Goal: Transaction & Acquisition: Book appointment/travel/reservation

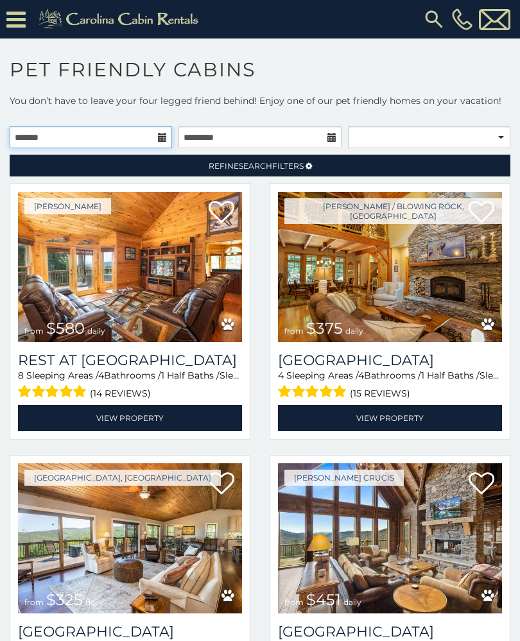
click at [153, 147] on input "text" at bounding box center [91, 137] width 162 height 22
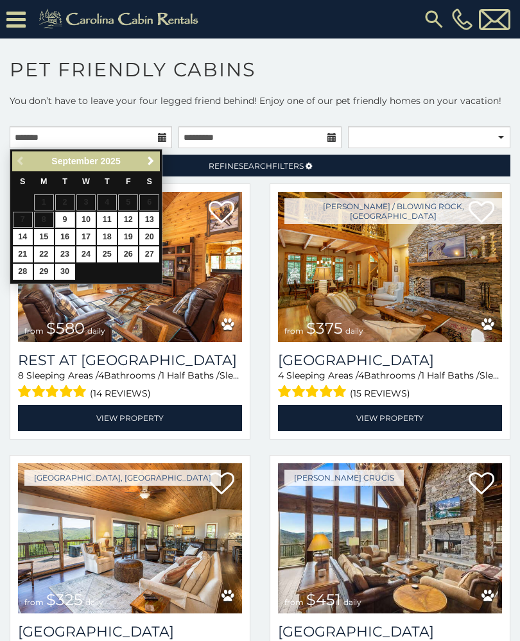
click at [143, 229] on link "20" at bounding box center [149, 237] width 20 height 16
type input "**********"
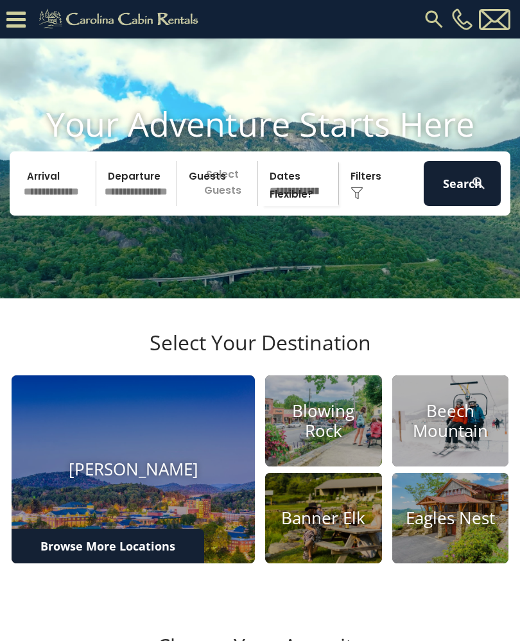
click at [45, 195] on input "text" at bounding box center [57, 183] width 77 height 45
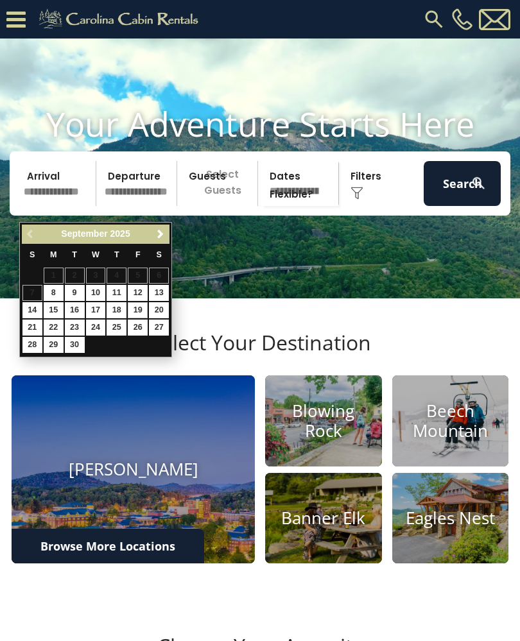
click at [130, 302] on link "19" at bounding box center [138, 310] width 20 height 16
type input "*******"
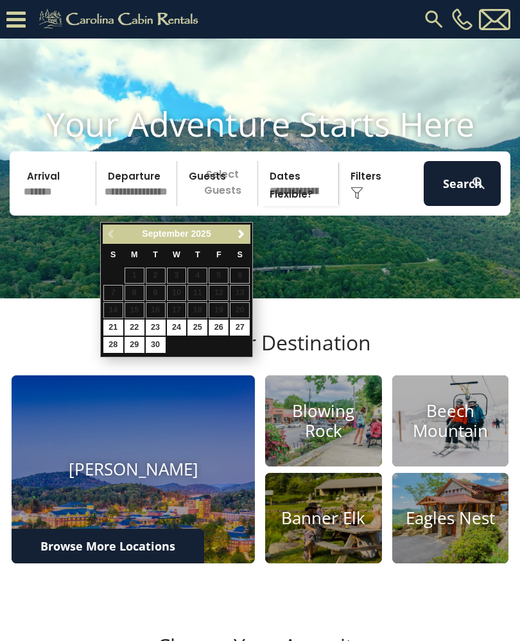
click at [209, 320] on link "26" at bounding box center [219, 328] width 20 height 16
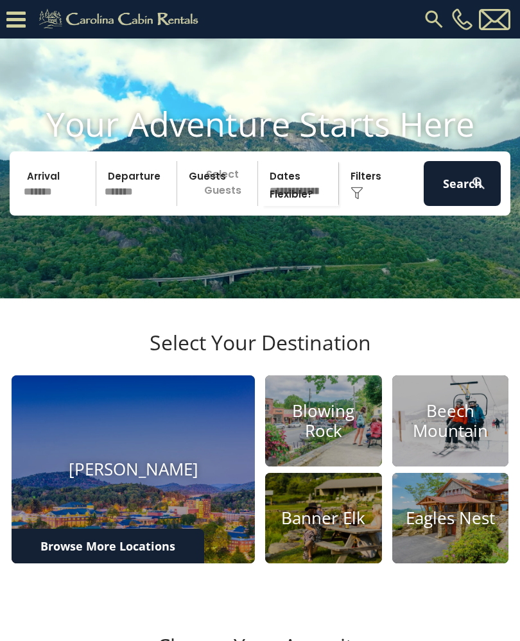
click at [39, 188] on input "*******" at bounding box center [57, 183] width 77 height 45
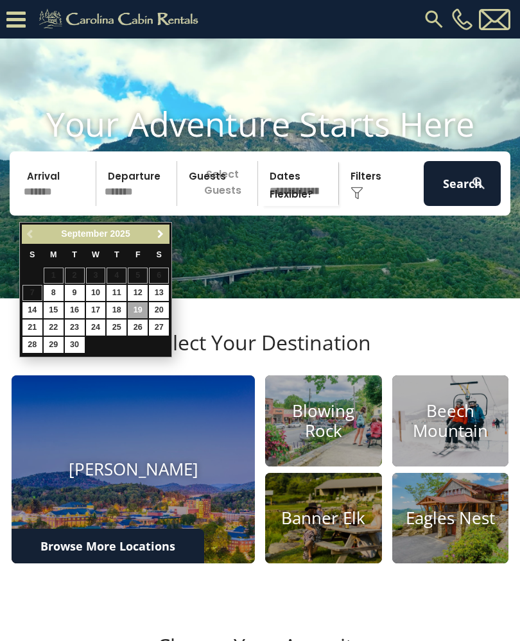
click at [154, 238] on link "Next" at bounding box center [160, 235] width 16 height 16
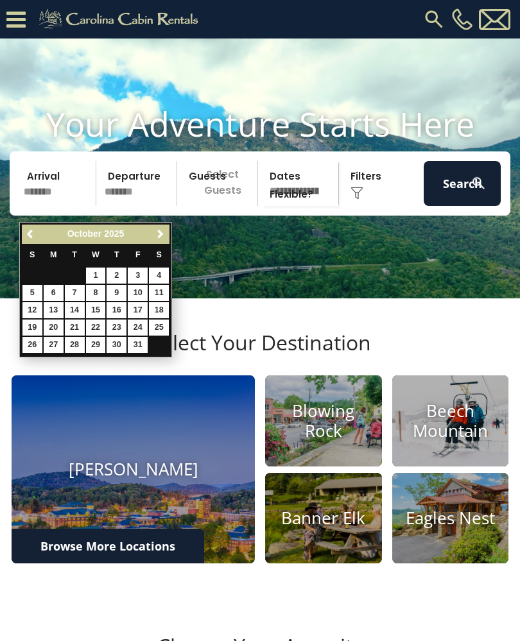
click at [150, 206] on input "*******" at bounding box center [138, 183] width 77 height 45
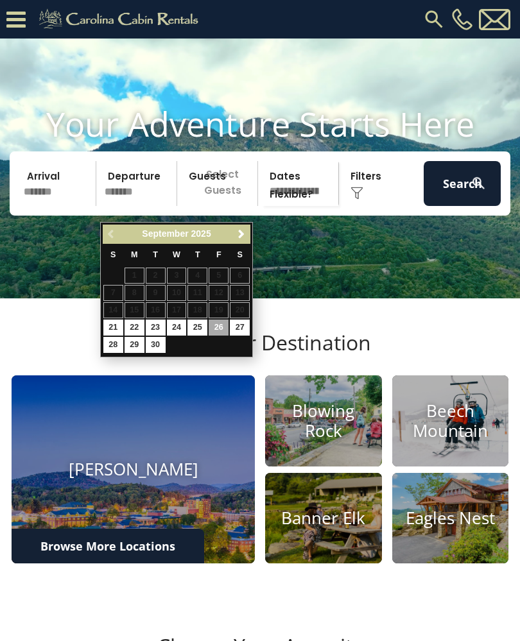
click at [234, 232] on link "Next" at bounding box center [241, 235] width 16 height 16
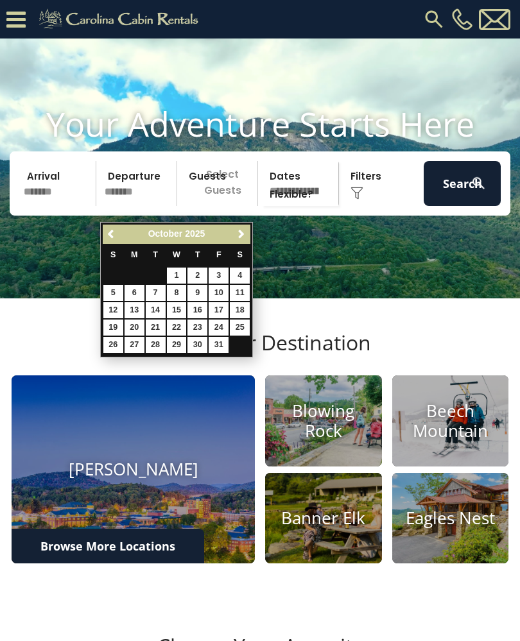
click at [230, 226] on div "Previous Next October 2025" at bounding box center [177, 235] width 148 height 20
click at [243, 235] on span "Next" at bounding box center [241, 234] width 10 height 10
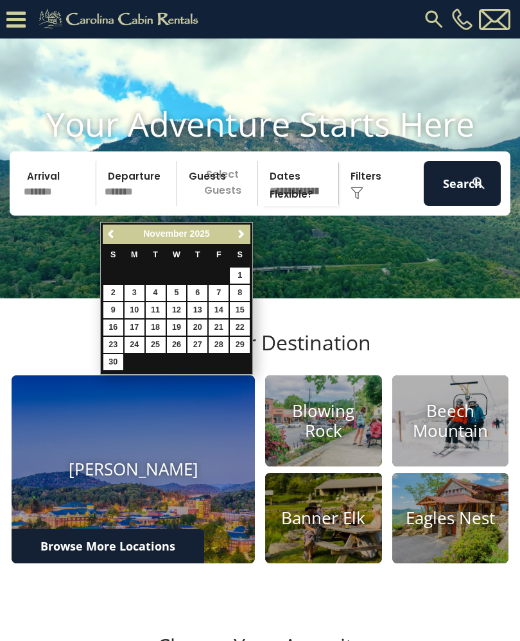
click at [244, 229] on link "Next" at bounding box center [241, 235] width 16 height 16
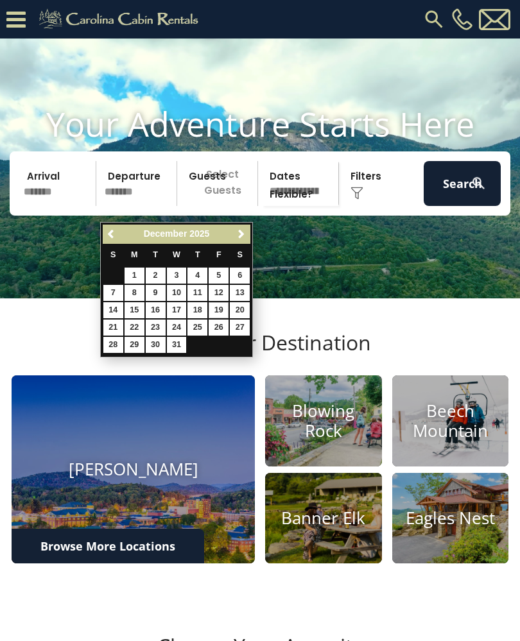
click at [215, 302] on link "19" at bounding box center [219, 310] width 20 height 16
type input "********"
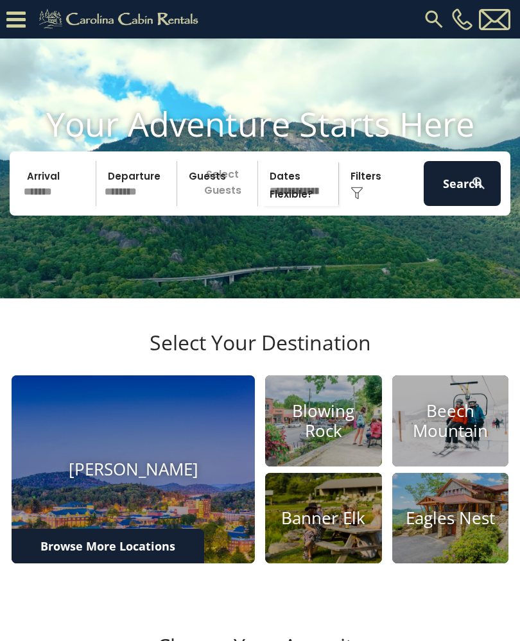
click at [31, 203] on input "*******" at bounding box center [57, 183] width 77 height 45
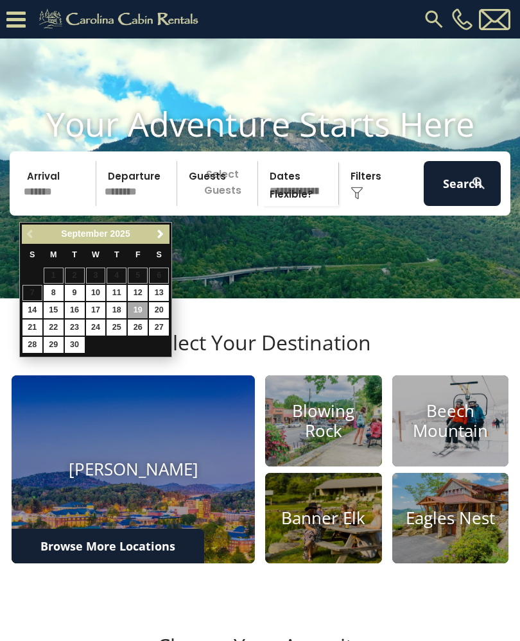
click at [150, 237] on div "Previous Next September 2025" at bounding box center [96, 235] width 148 height 20
click at [157, 232] on span "Next" at bounding box center [160, 234] width 10 height 10
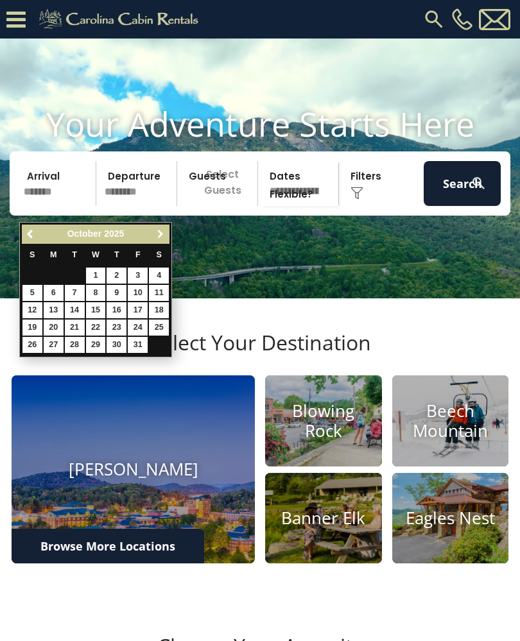
click at [162, 231] on span "Next" at bounding box center [160, 234] width 10 height 10
click at [157, 227] on link "Next" at bounding box center [160, 235] width 16 height 16
click at [10, 216] on div "Arrival ******* Departure ******** Guests Select Guests Guests - 0 + +" at bounding box center [260, 184] width 501 height 64
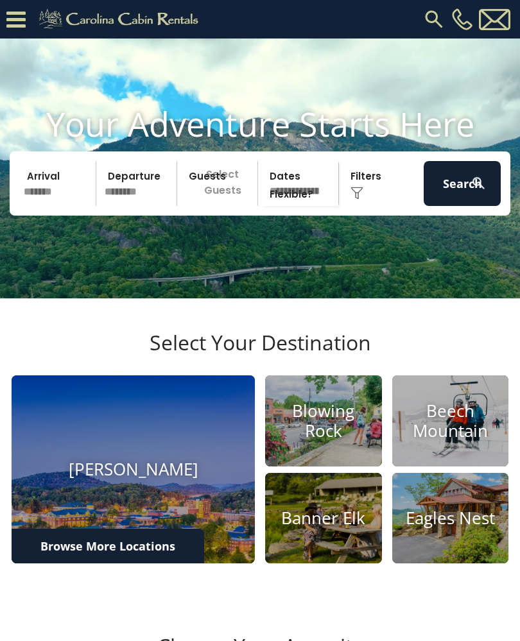
click at [31, 206] on input "*******" at bounding box center [57, 183] width 77 height 45
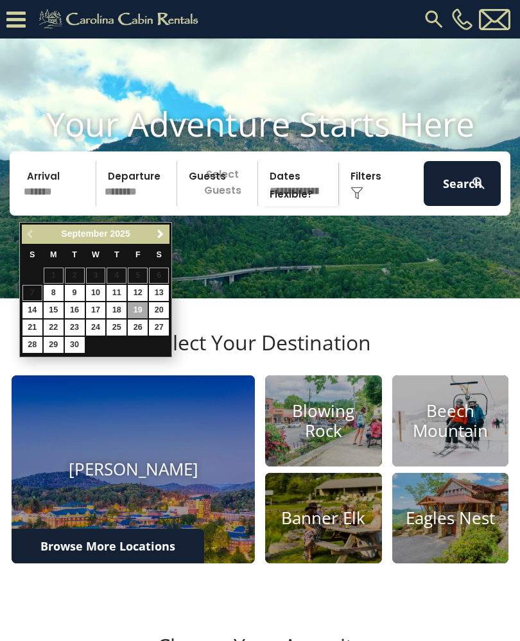
click at [153, 232] on link "Next" at bounding box center [160, 235] width 16 height 16
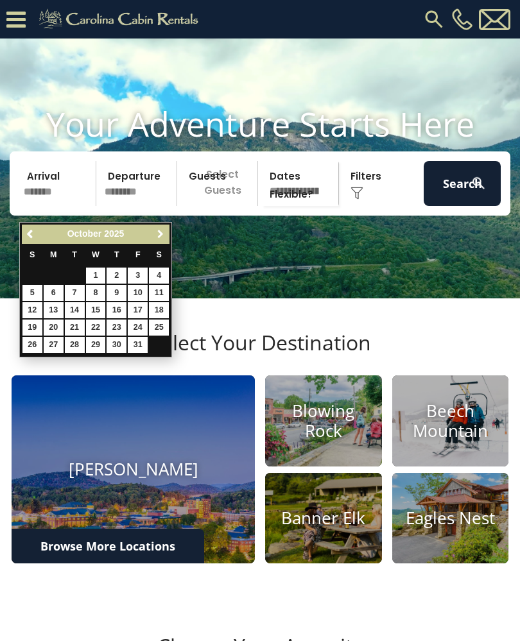
click at [163, 236] on span "Next" at bounding box center [160, 234] width 10 height 10
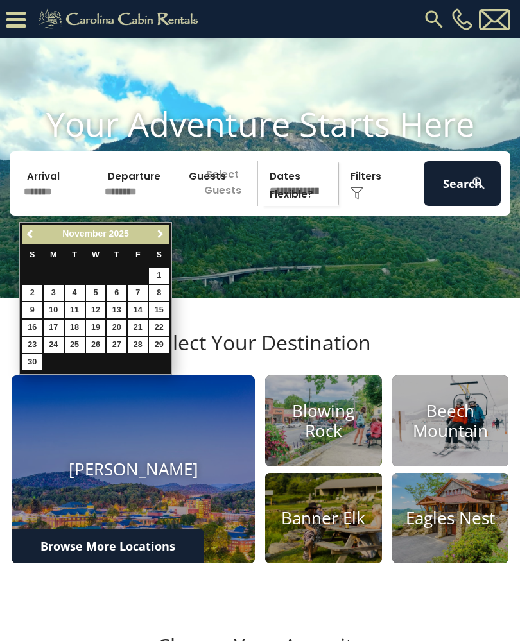
click at [159, 227] on link "Next" at bounding box center [160, 235] width 16 height 16
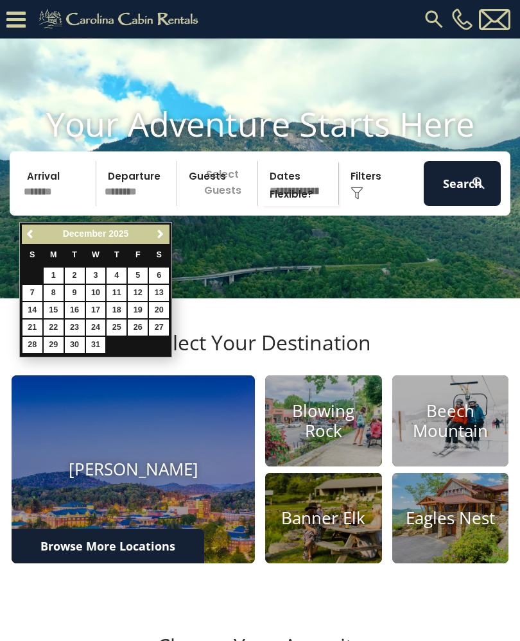
click at [136, 306] on link "19" at bounding box center [138, 310] width 20 height 16
type input "********"
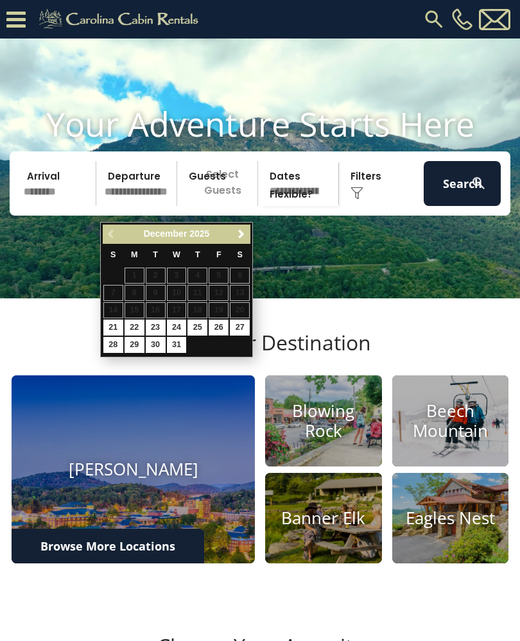
click at [210, 324] on link "26" at bounding box center [219, 328] width 20 height 16
type input "********"
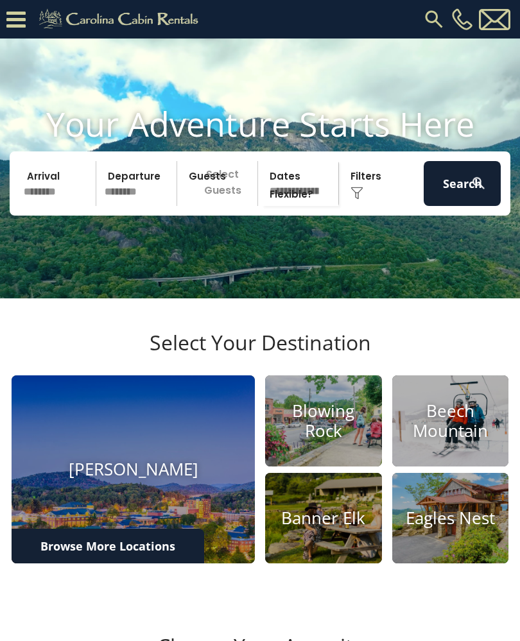
click at [212, 201] on p "Select Guests" at bounding box center [219, 183] width 76 height 45
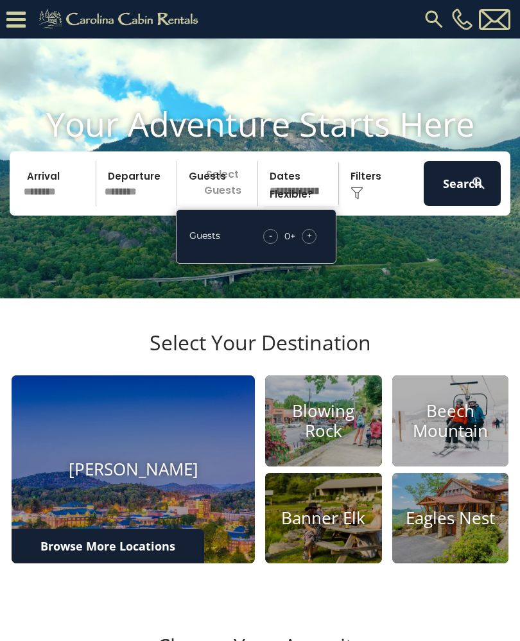
click at [298, 244] on div "- 0 + +" at bounding box center [290, 236] width 66 height 15
click at [311, 242] on span "+" at bounding box center [309, 235] width 5 height 13
click at [308, 244] on div "+" at bounding box center [309, 236] width 15 height 15
click at [308, 264] on div "Guests - 2 + +" at bounding box center [256, 236] width 160 height 55
click at [307, 242] on span "+" at bounding box center [309, 235] width 5 height 13
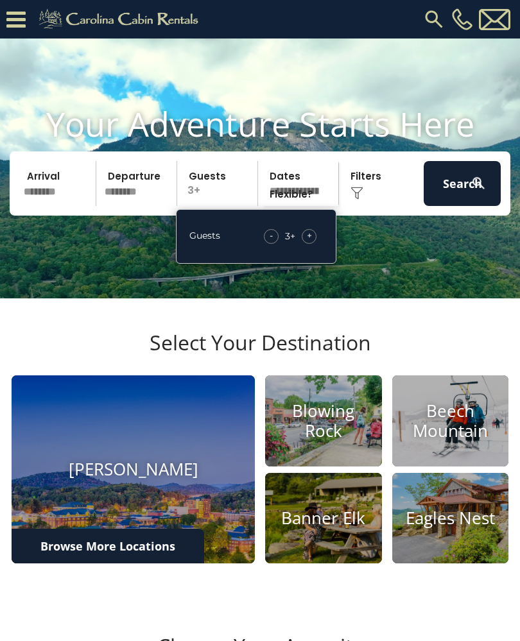
click at [308, 242] on span "+" at bounding box center [309, 235] width 5 height 13
click at [314, 244] on div "+" at bounding box center [309, 236] width 15 height 15
click at [309, 264] on div "Guests - 5 + +" at bounding box center [256, 236] width 160 height 55
click at [306, 244] on div "+" at bounding box center [309, 236] width 15 height 15
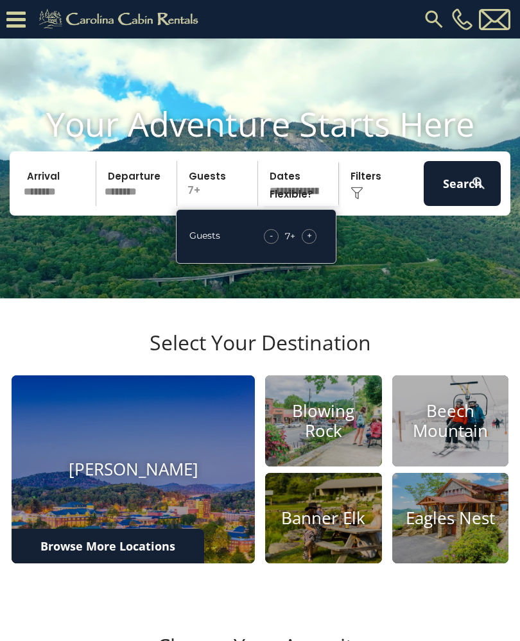
click at [309, 242] on span "+" at bounding box center [309, 235] width 5 height 13
click at [314, 244] on div "+" at bounding box center [309, 236] width 15 height 15
click at [310, 240] on div "Guests - 9 + +" at bounding box center [256, 236] width 160 height 55
click at [310, 242] on span "+" at bounding box center [309, 235] width 5 height 13
click at [462, 198] on button "Search" at bounding box center [462, 183] width 77 height 45
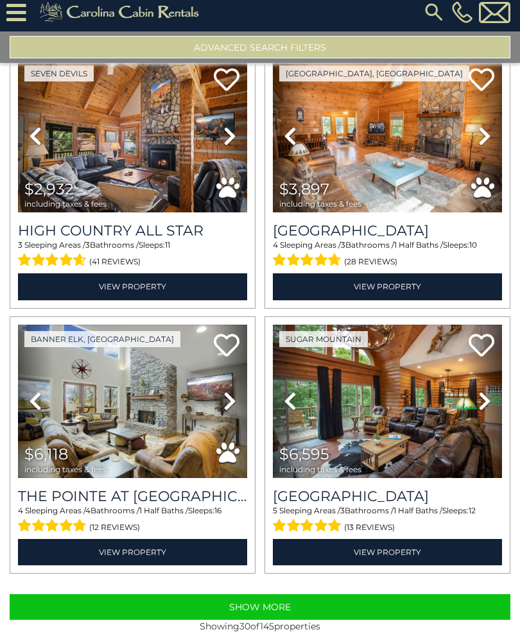
scroll to position [23, 0]
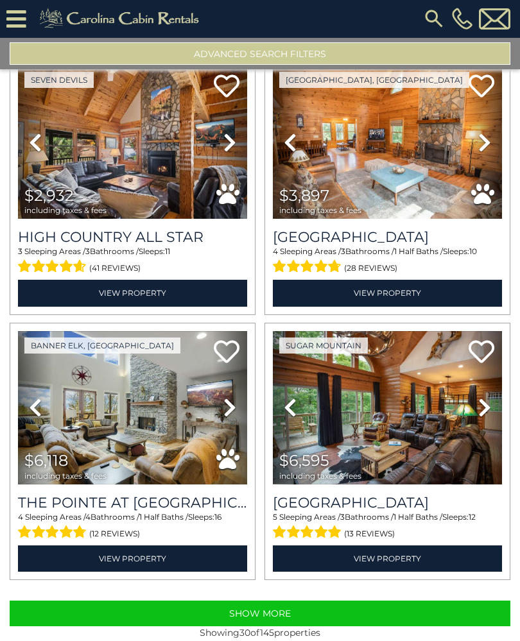
click at [256, 602] on button "Show More" at bounding box center [260, 615] width 501 height 26
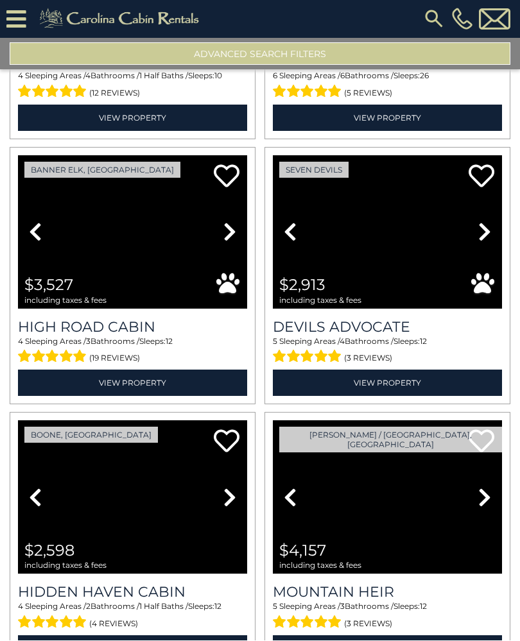
scroll to position [6602, 0]
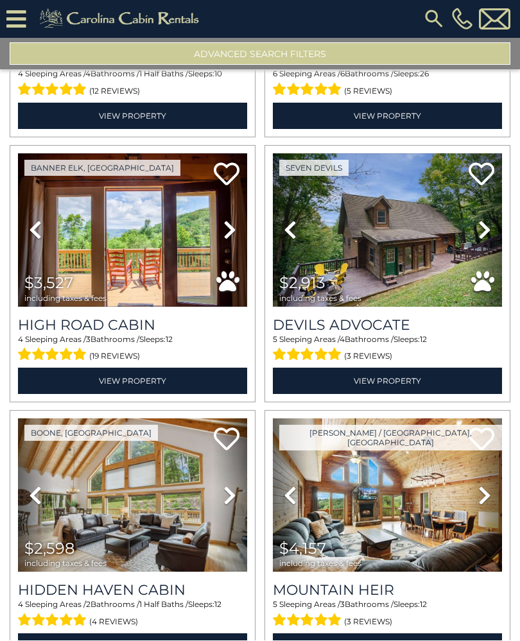
click at [322, 206] on img at bounding box center [387, 230] width 229 height 153
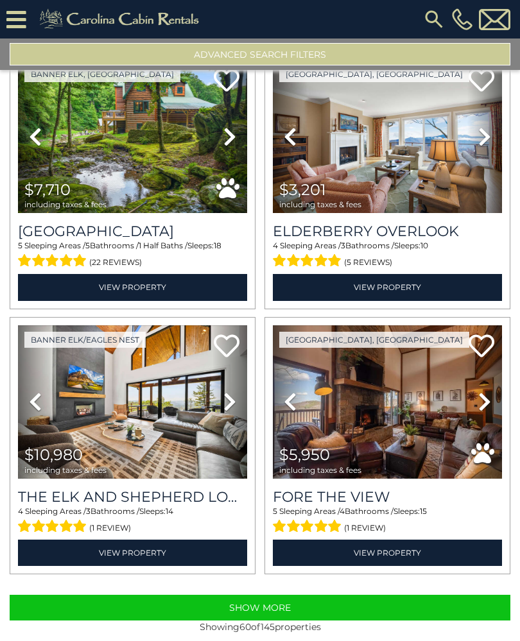
scroll to position [7491, 0]
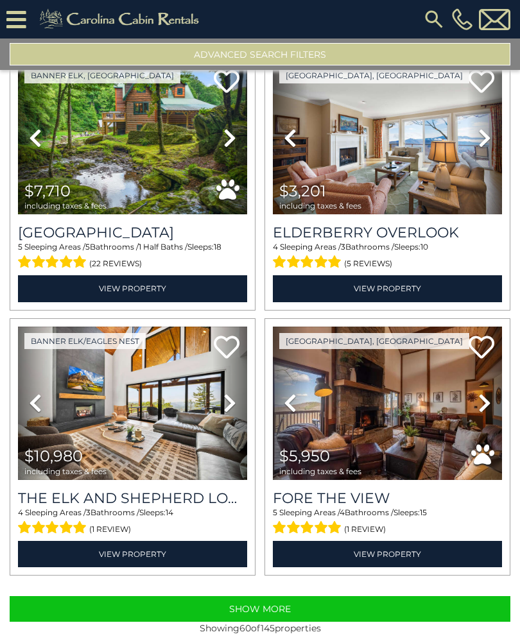
click at [209, 637] on div "Show More Showing 60 of 145 properties" at bounding box center [260, 625] width 501 height 58
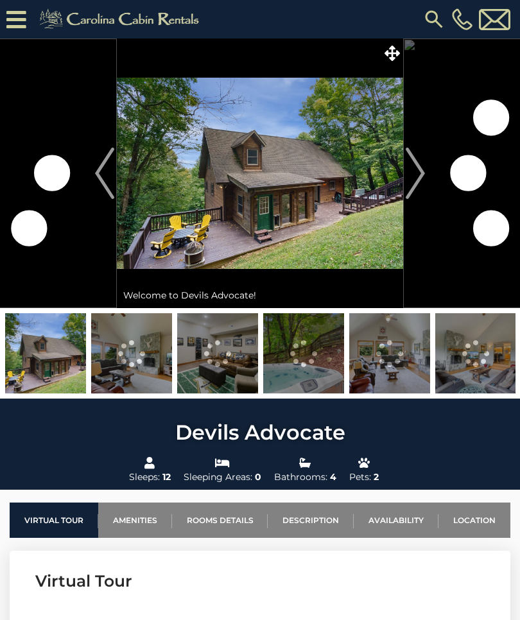
click at [415, 167] on img "Next" at bounding box center [415, 173] width 19 height 51
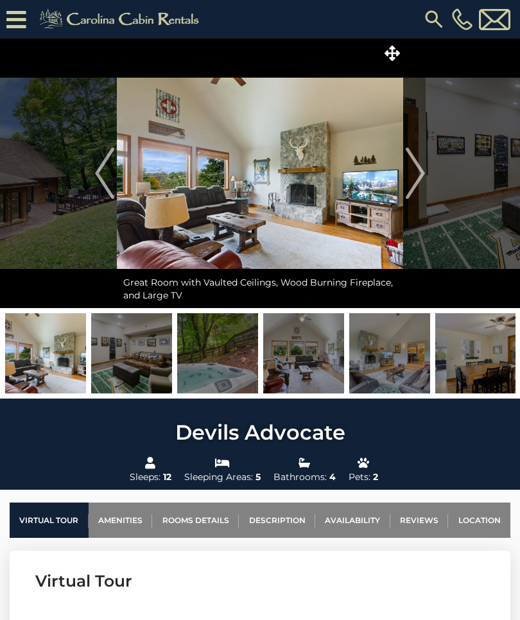
click at [422, 175] on img "Next" at bounding box center [415, 173] width 19 height 51
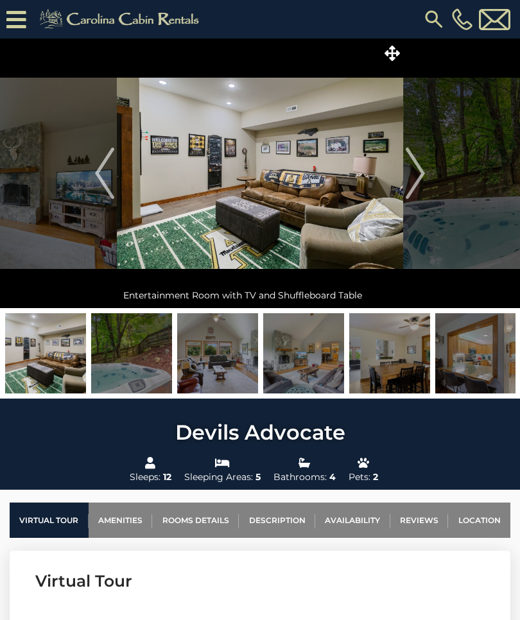
click at [424, 182] on img "Next" at bounding box center [415, 173] width 19 height 51
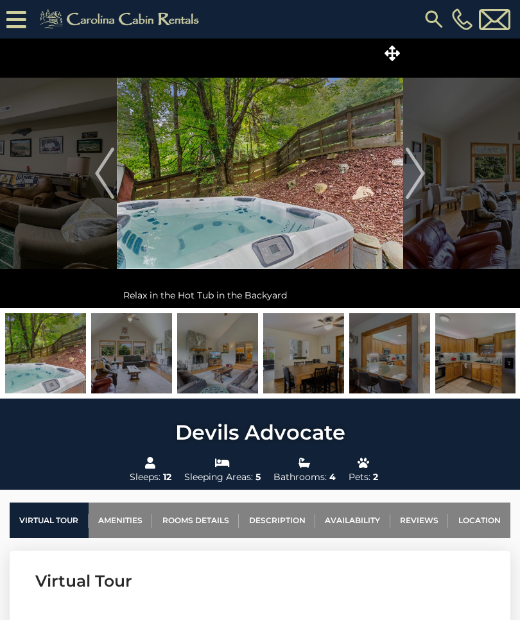
click at [422, 180] on img "Next" at bounding box center [415, 173] width 19 height 51
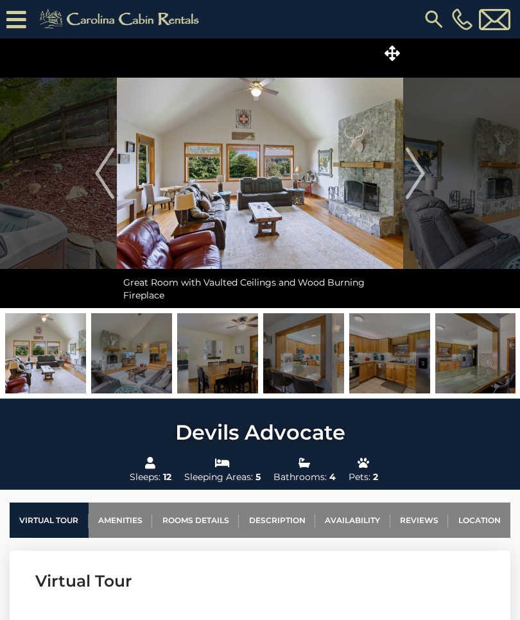
click at [424, 171] on img "Next" at bounding box center [415, 173] width 19 height 51
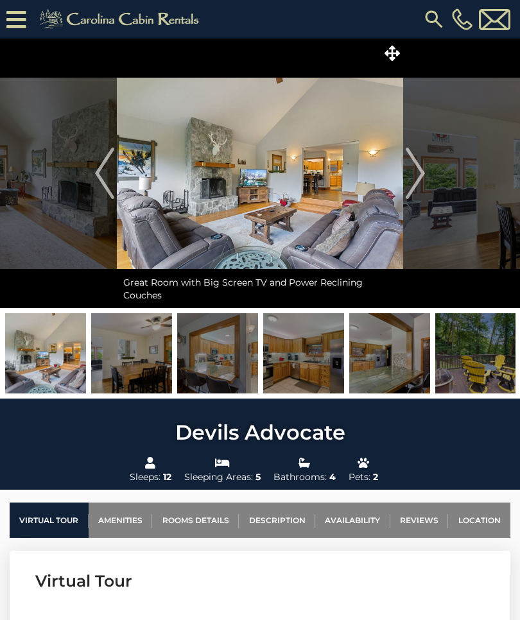
click at [423, 168] on img "Next" at bounding box center [415, 173] width 19 height 51
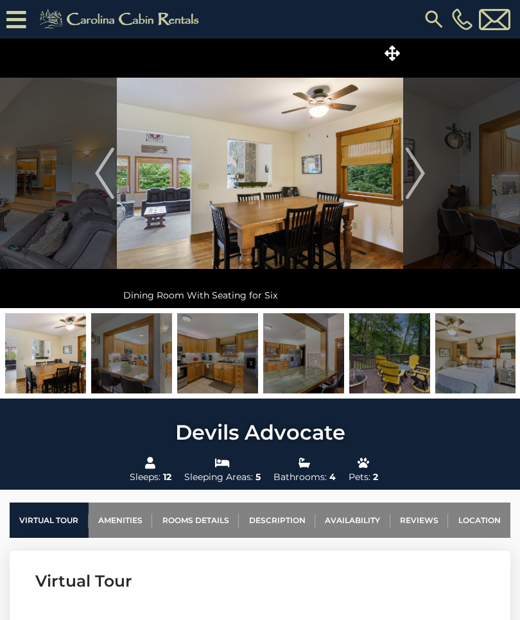
click at [419, 175] on img "Next" at bounding box center [415, 173] width 19 height 51
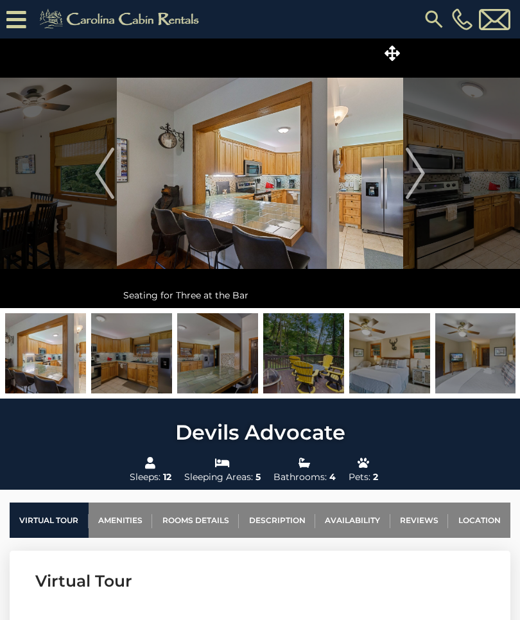
click at [415, 174] on img "Next" at bounding box center [415, 173] width 19 height 51
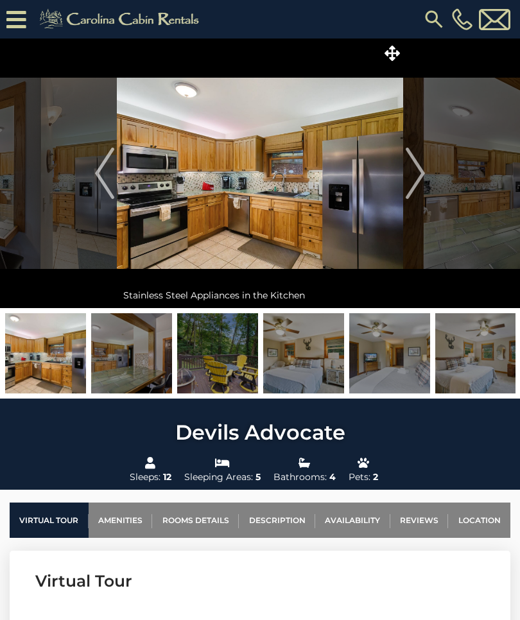
click at [417, 171] on img "Next" at bounding box center [415, 173] width 19 height 51
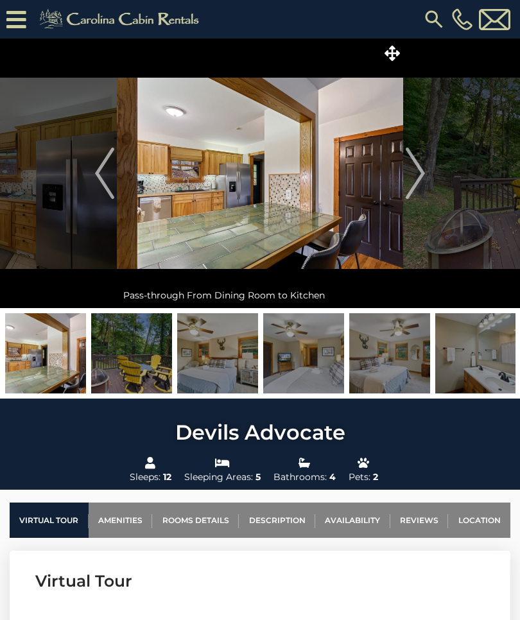
click at [415, 174] on img "Next" at bounding box center [415, 173] width 19 height 51
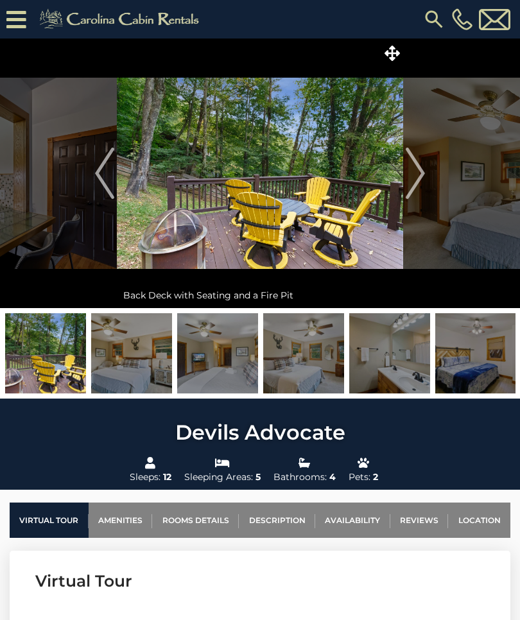
click at [414, 174] on img "Next" at bounding box center [415, 173] width 19 height 51
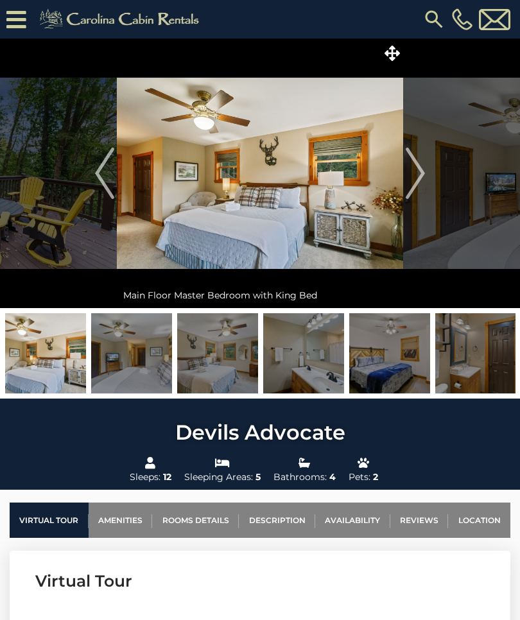
click at [417, 170] on img "Next" at bounding box center [415, 173] width 19 height 51
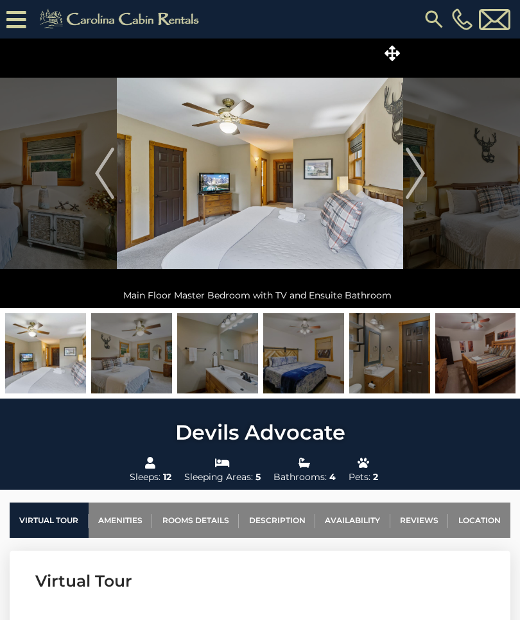
click at [420, 166] on img "Next" at bounding box center [415, 173] width 19 height 51
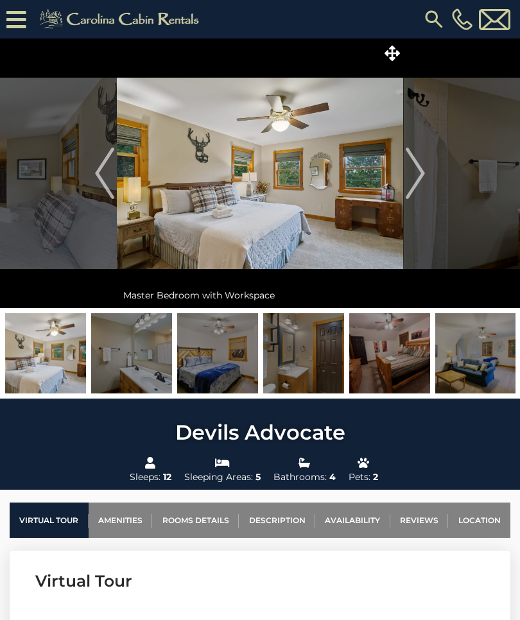
click at [417, 168] on img "Next" at bounding box center [415, 173] width 19 height 51
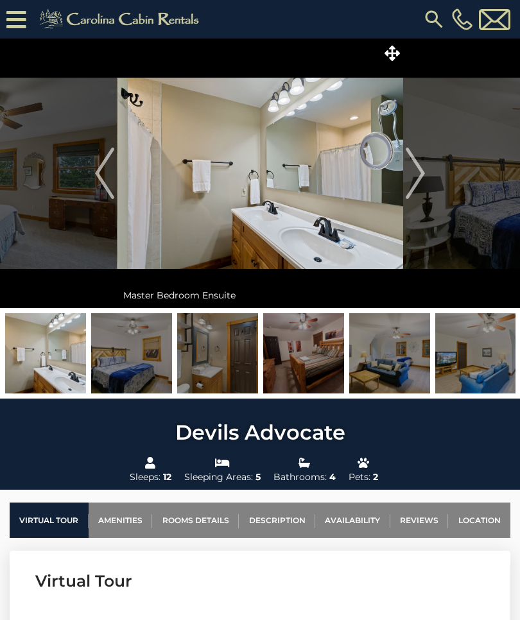
click at [419, 168] on img "Next" at bounding box center [415, 173] width 19 height 51
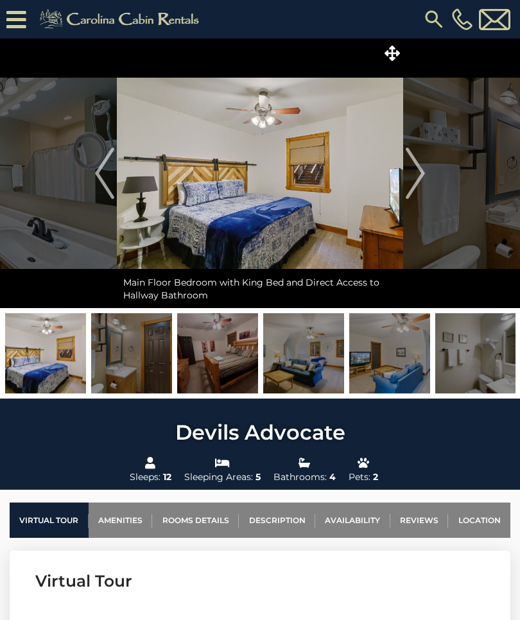
click at [416, 169] on img "Next" at bounding box center [415, 173] width 19 height 51
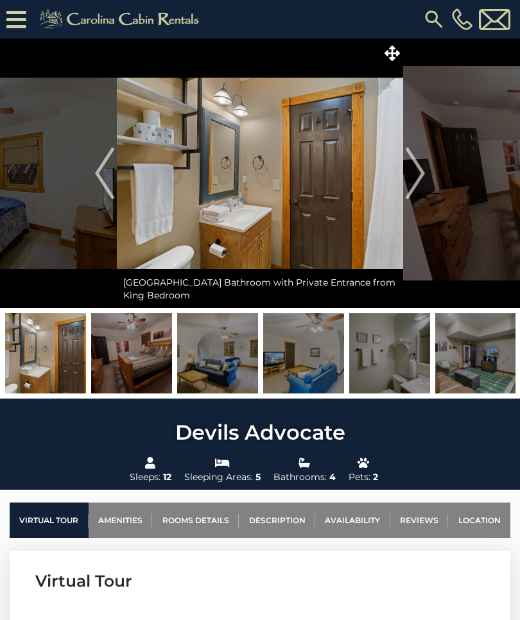
click at [418, 165] on img "Next" at bounding box center [415, 173] width 19 height 51
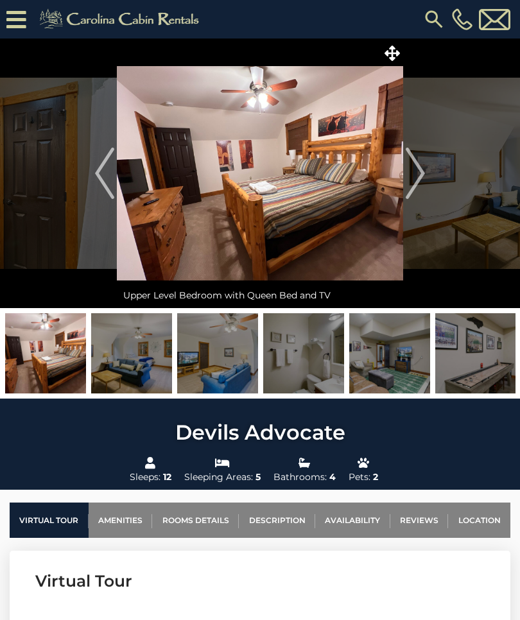
click at [419, 168] on img "Next" at bounding box center [415, 173] width 19 height 51
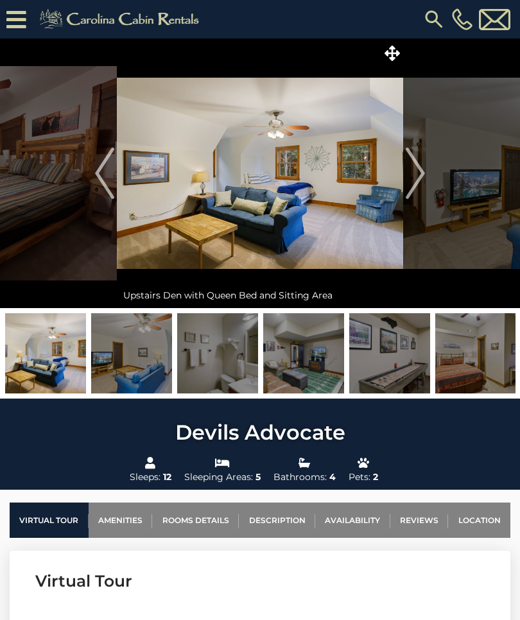
click at [417, 173] on img "Next" at bounding box center [415, 173] width 19 height 51
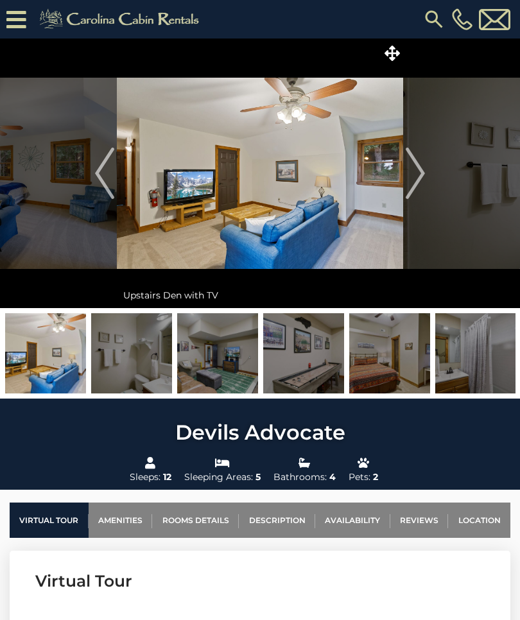
click at [417, 173] on img "Next" at bounding box center [415, 173] width 19 height 51
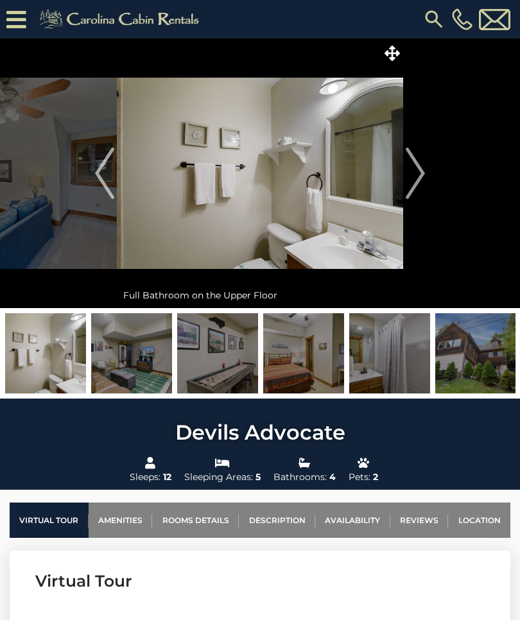
click at [418, 175] on img "Next" at bounding box center [415, 173] width 19 height 51
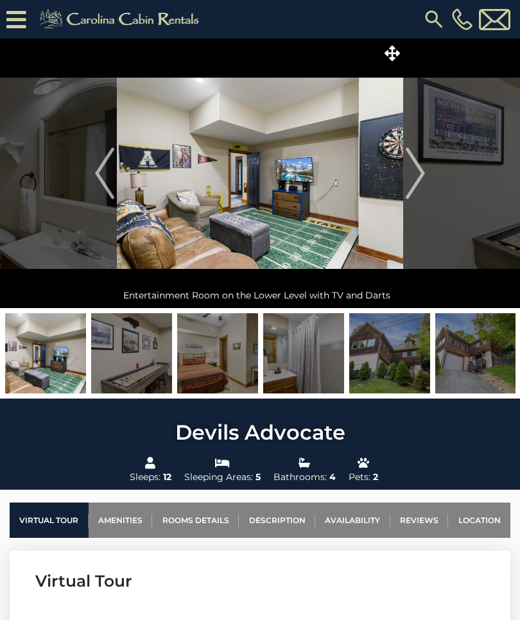
click at [416, 171] on img "Next" at bounding box center [415, 173] width 19 height 51
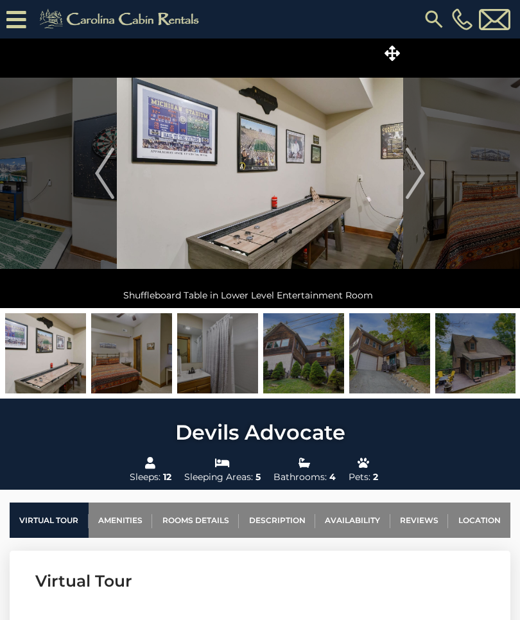
click at [415, 175] on img "Next" at bounding box center [415, 173] width 19 height 51
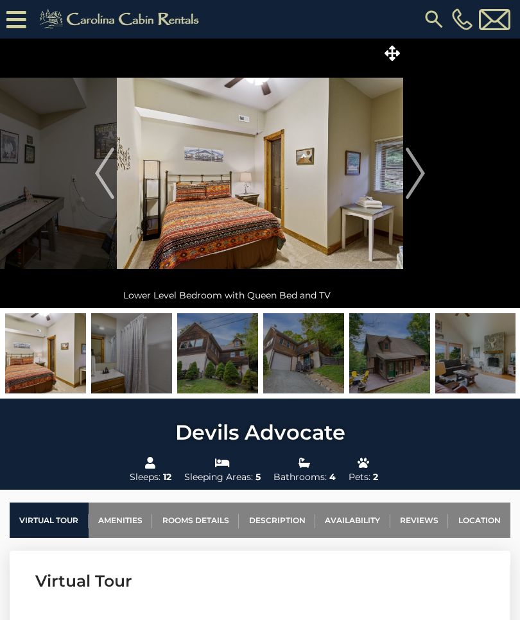
click at [416, 173] on img "Next" at bounding box center [415, 173] width 19 height 51
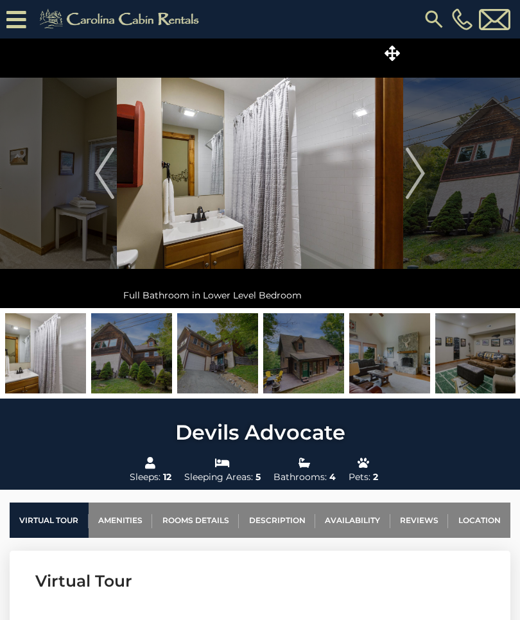
click at [415, 174] on img "Next" at bounding box center [415, 173] width 19 height 51
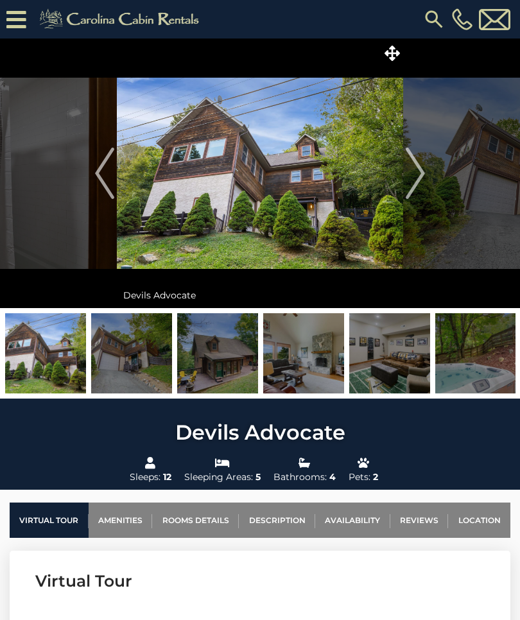
click at [417, 173] on img "Next" at bounding box center [415, 173] width 19 height 51
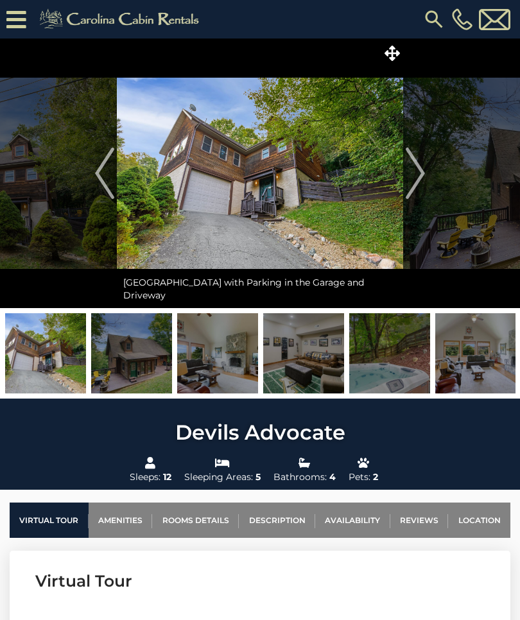
click at [417, 173] on img "Next" at bounding box center [415, 173] width 19 height 51
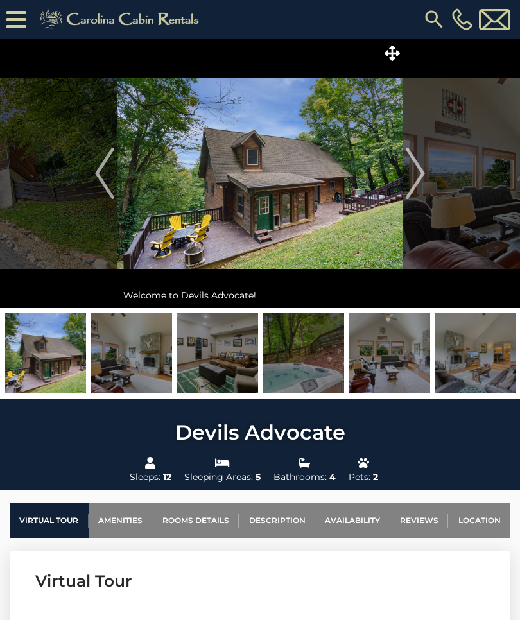
click at [96, 189] on img "Previous" at bounding box center [104, 173] width 19 height 51
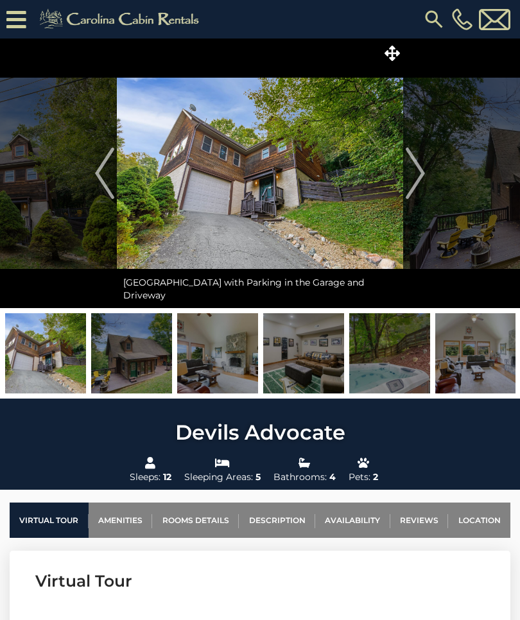
click at [418, 173] on img "Next" at bounding box center [415, 173] width 19 height 51
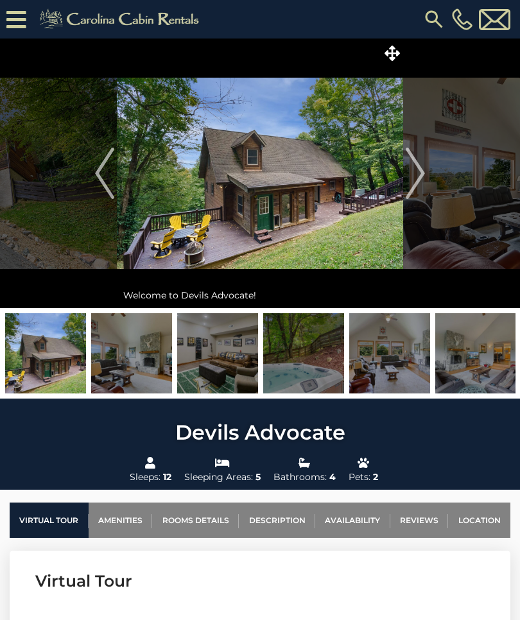
click at [422, 169] on img "Next" at bounding box center [415, 173] width 19 height 51
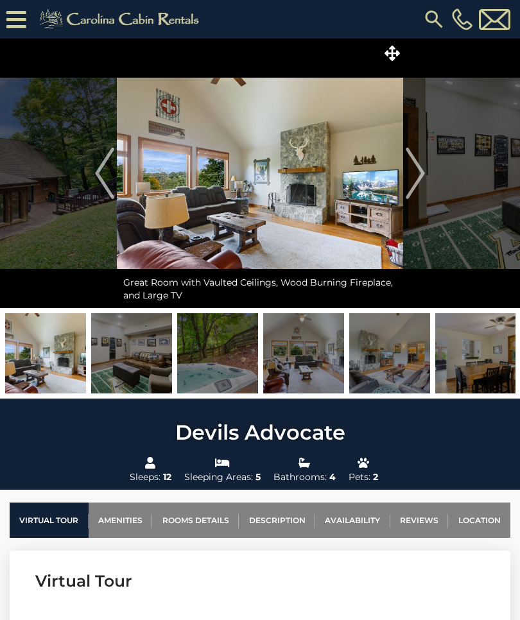
click at [422, 164] on img "Next" at bounding box center [415, 173] width 19 height 51
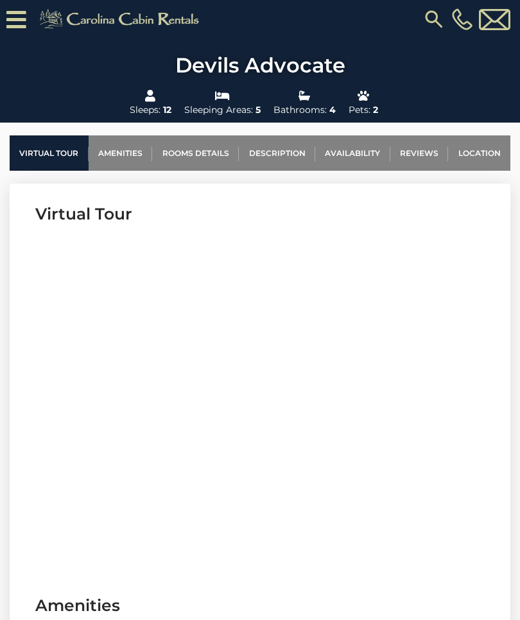
scroll to position [388, 0]
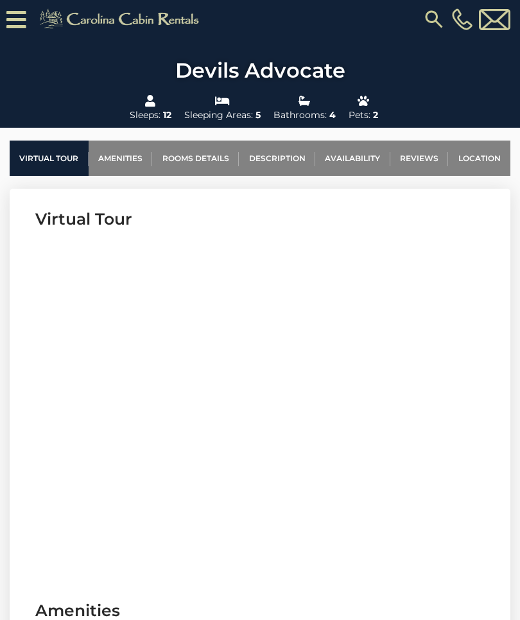
click at [123, 161] on link "Amenities" at bounding box center [121, 158] width 64 height 35
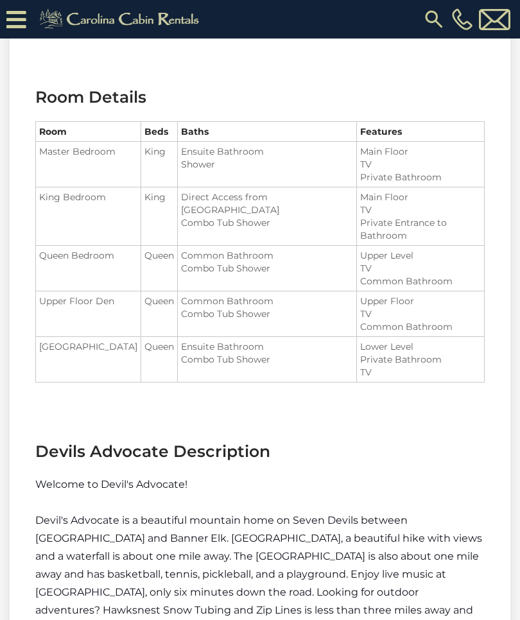
scroll to position [1578, 0]
